Goal: Transaction & Acquisition: Subscribe to service/newsletter

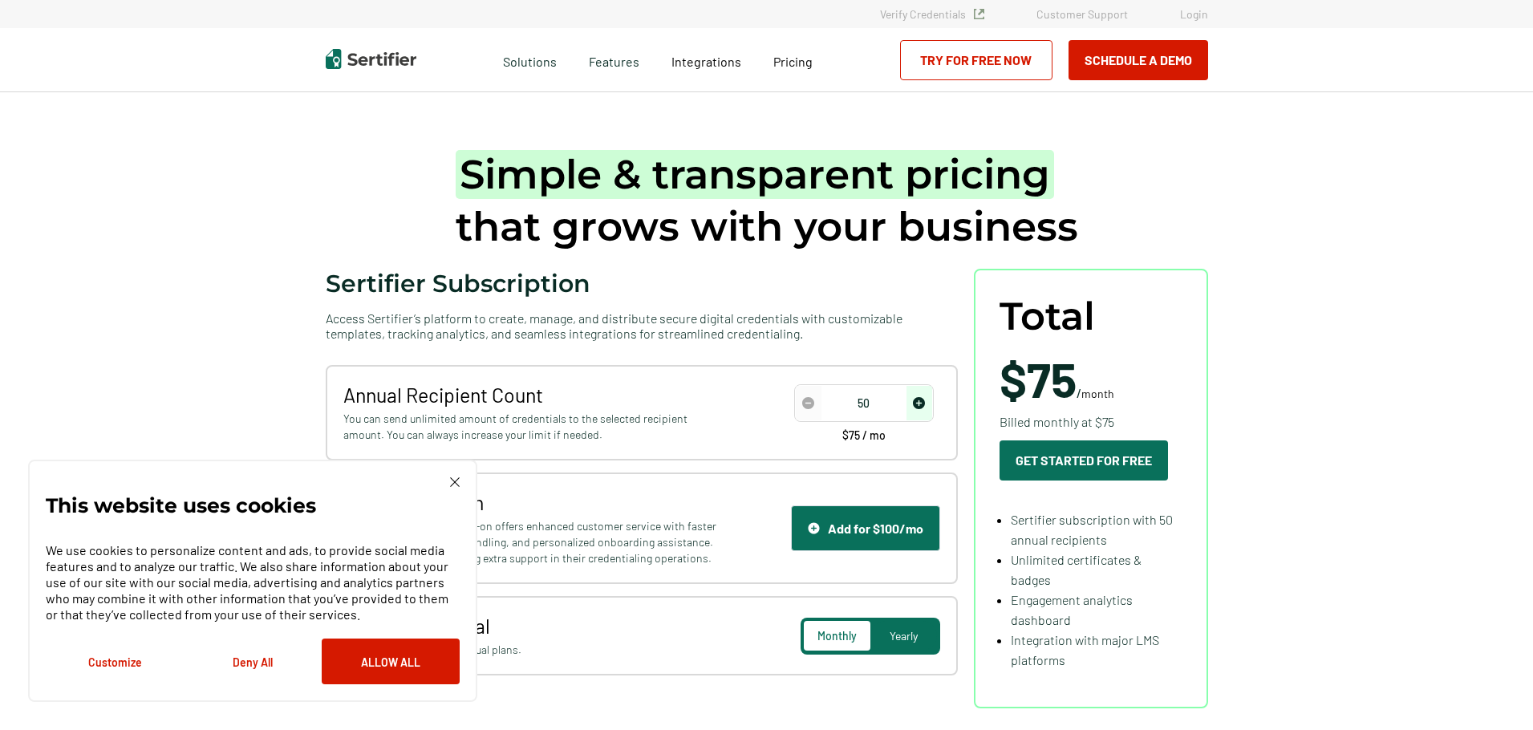
click at [448, 480] on div "This website uses cookies We use cookies to personalize content and ads, to pro…" at bounding box center [253, 580] width 414 height 207
click at [453, 484] on img at bounding box center [455, 482] width 10 height 10
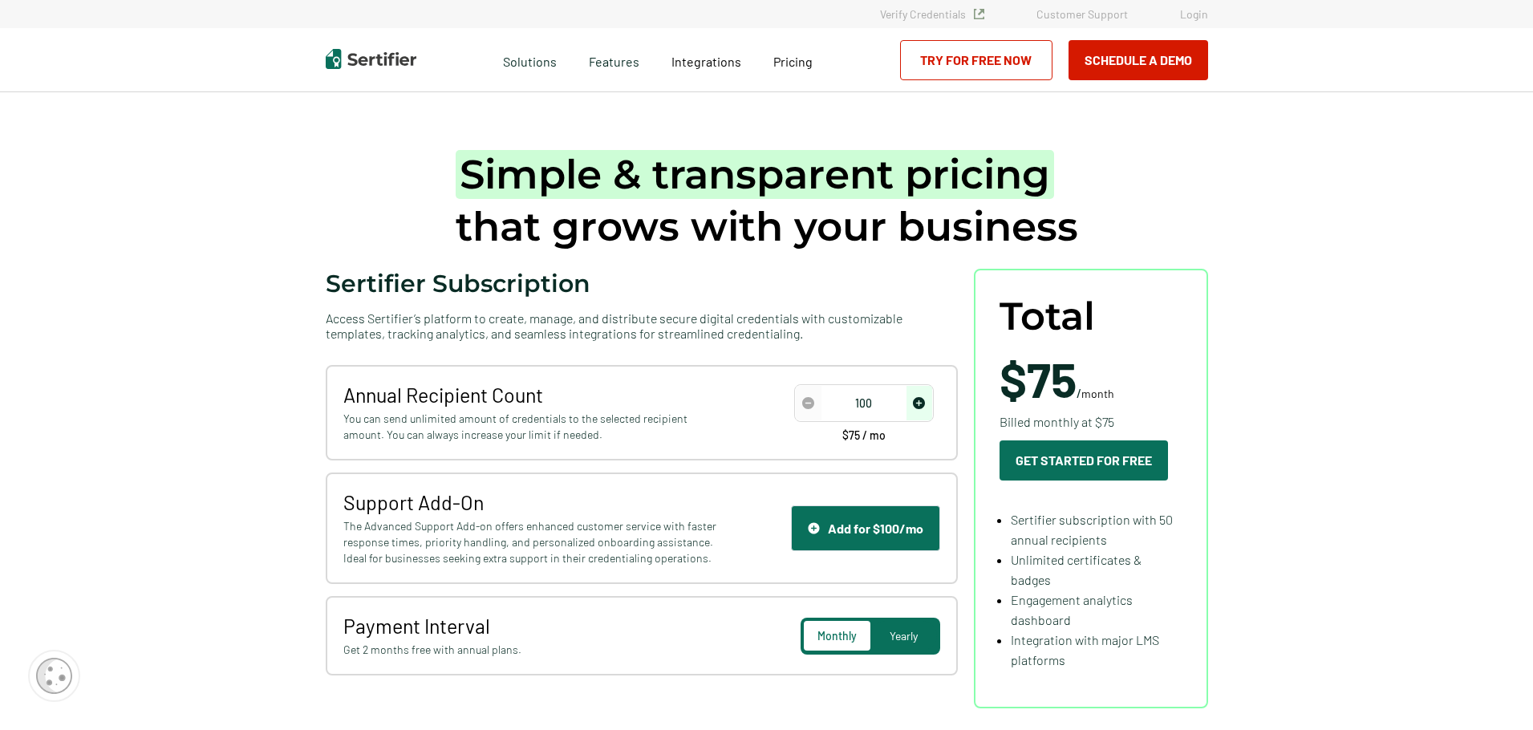
click at [916, 404] on img "increase number" at bounding box center [919, 403] width 12 height 12
click at [920, 404] on img "increase number" at bounding box center [919, 403] width 12 height 12
click at [926, 409] on span "increase number" at bounding box center [920, 403] width 26 height 35
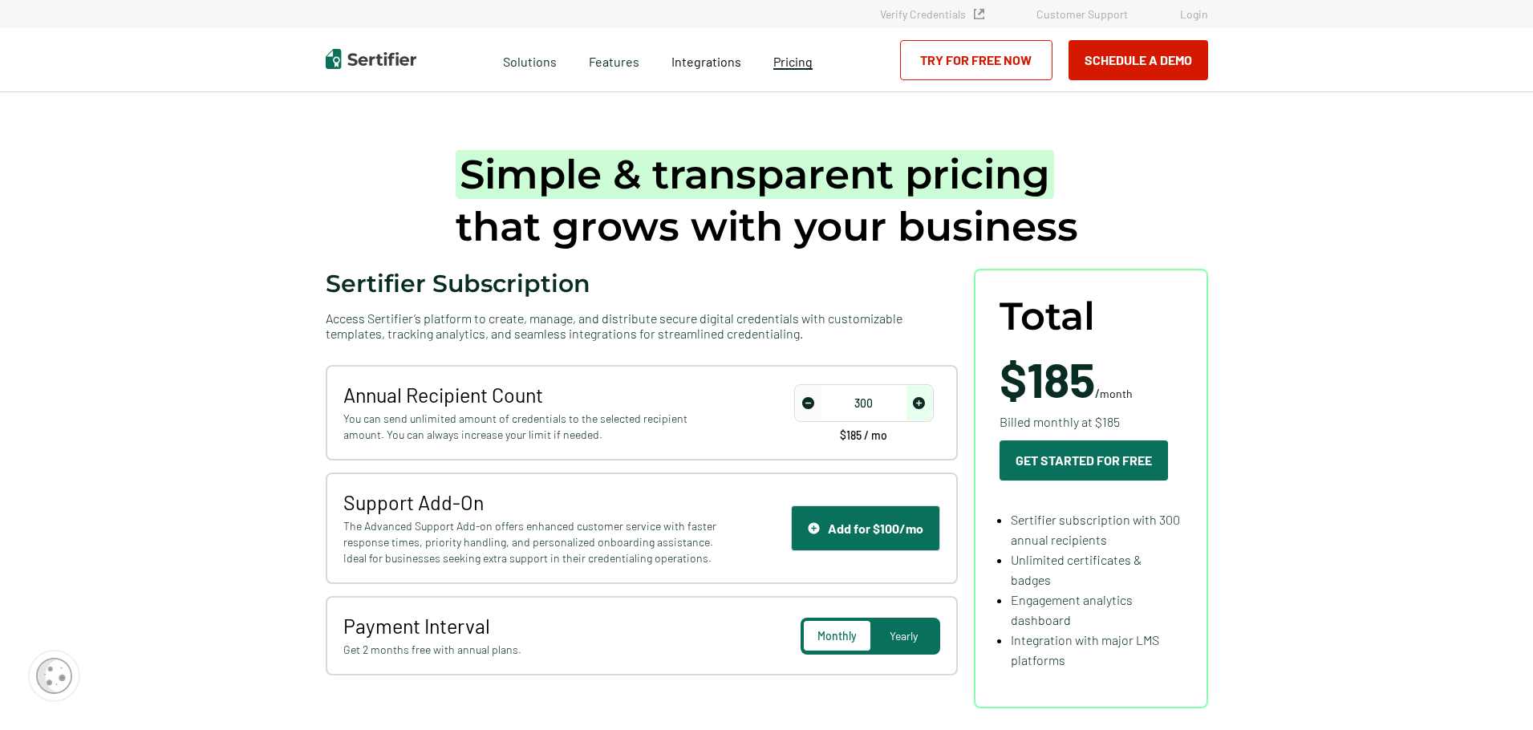
click at [776, 64] on span "Pricing" at bounding box center [793, 61] width 39 height 15
click at [809, 402] on img "decrease number" at bounding box center [808, 403] width 12 height 12
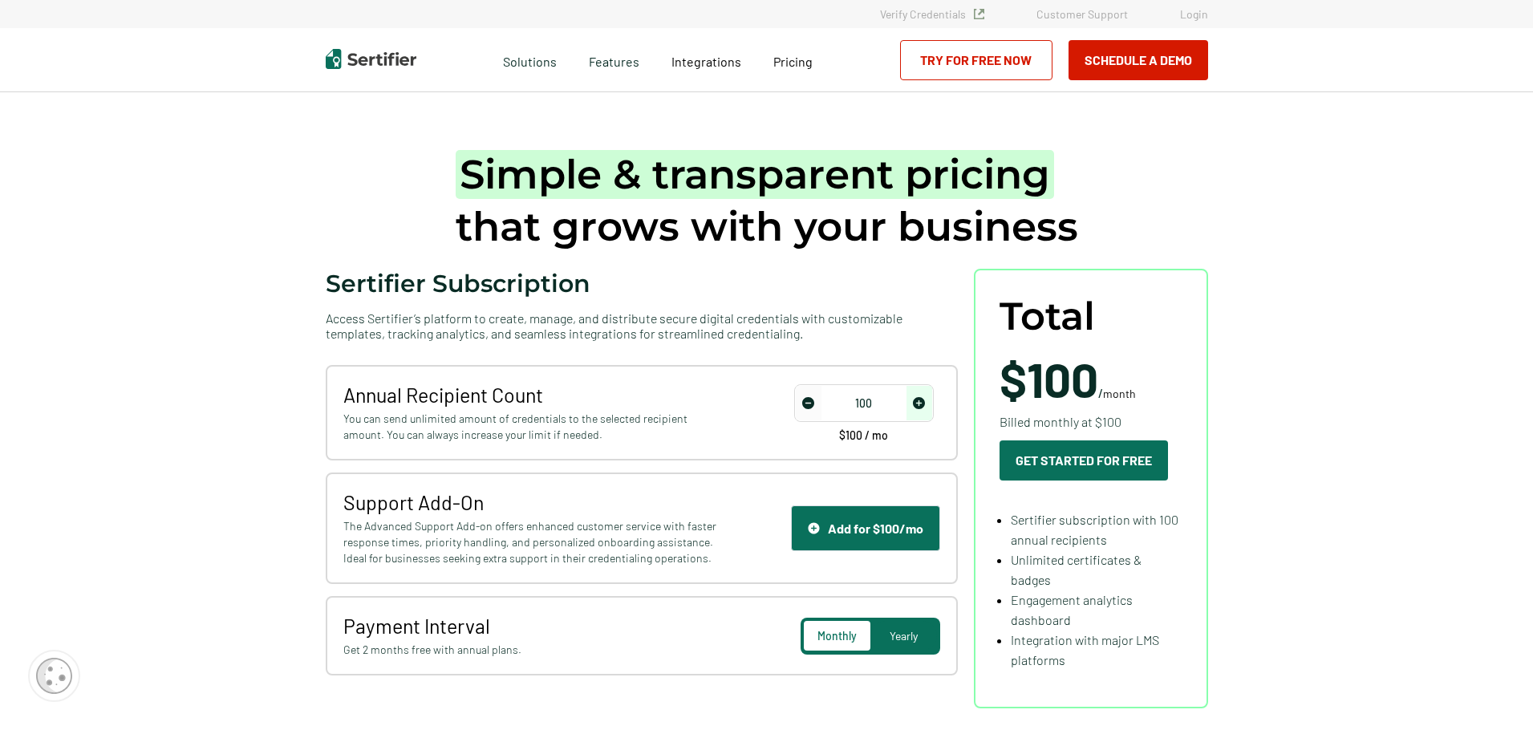
type input "50"
click at [809, 402] on img "decrease number" at bounding box center [808, 403] width 12 height 12
